Goal: Information Seeking & Learning: Understand process/instructions

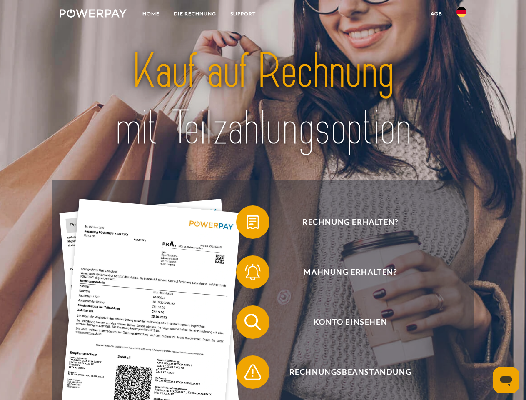
click at [93, 15] on img at bounding box center [93, 13] width 67 height 8
click at [461, 15] on img at bounding box center [461, 12] width 10 height 10
click at [436, 14] on link "agb" at bounding box center [436, 13] width 26 height 15
click at [246, 224] on span at bounding box center [240, 222] width 42 height 42
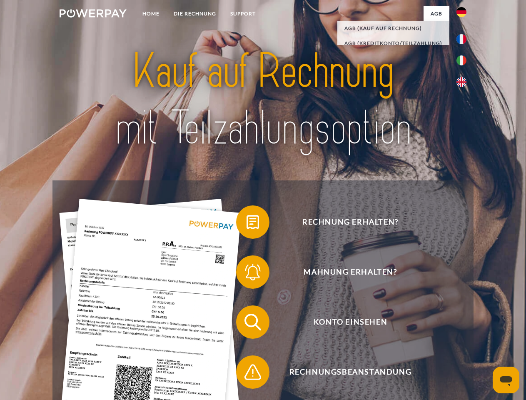
click at [246, 274] on span at bounding box center [240, 272] width 42 height 42
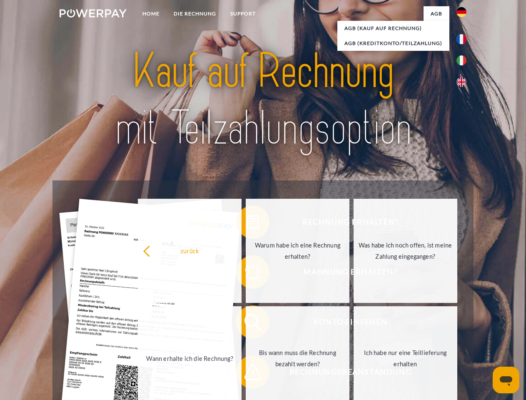
click at [246, 324] on link "Bis wann muss die Rechnung bezahlt werden?" at bounding box center [298, 358] width 104 height 104
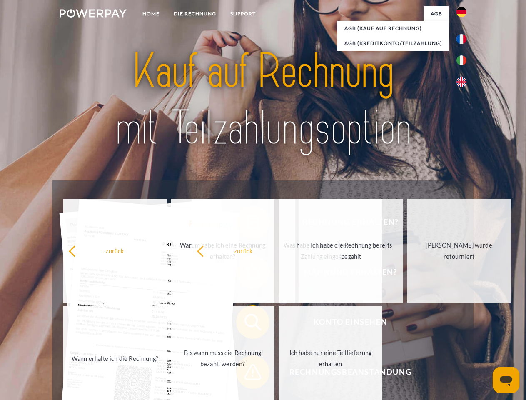
click at [246, 373] on span at bounding box center [240, 372] width 42 height 42
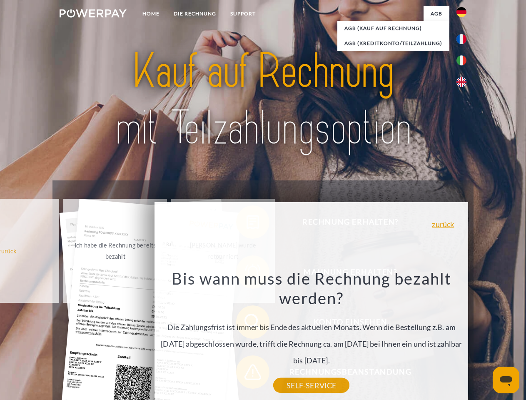
click at [506, 380] on icon "Messaging-Fenster öffnen" at bounding box center [506, 381] width 12 height 10
